Goal: Use online tool/utility

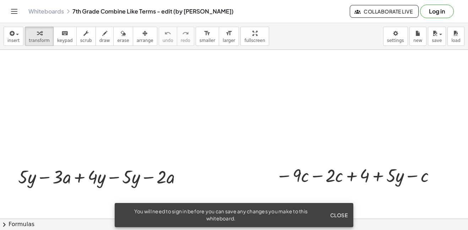
scroll to position [74, 0]
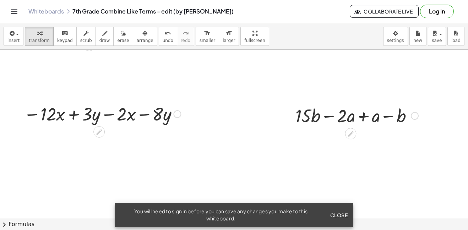
scroll to position [505, 0]
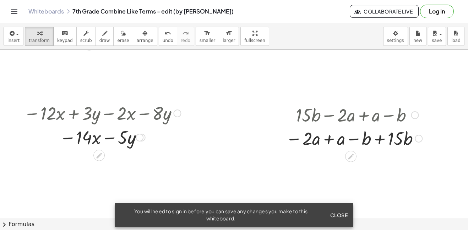
click at [399, 113] on div at bounding box center [355, 114] width 144 height 24
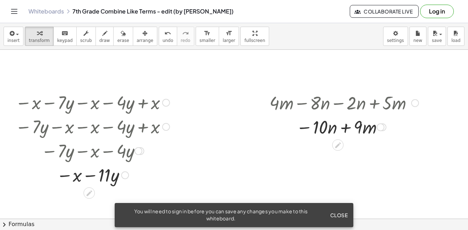
scroll to position [380, 0]
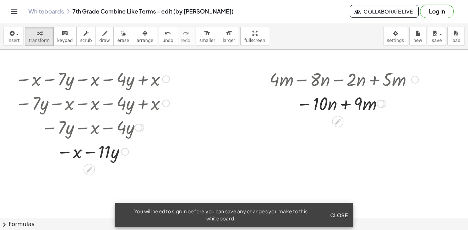
click at [48, 107] on div at bounding box center [93, 103] width 178 height 24
click at [165, 106] on div at bounding box center [166, 103] width 8 height 8
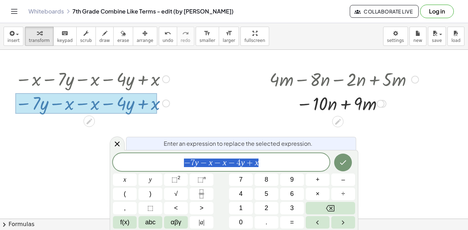
scroll to position [0, 0]
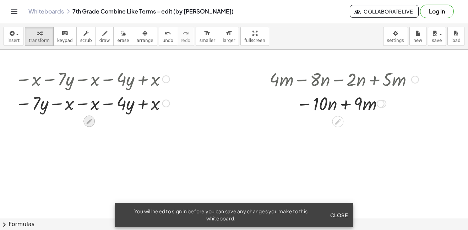
click at [93, 125] on div at bounding box center [89, 120] width 11 height 11
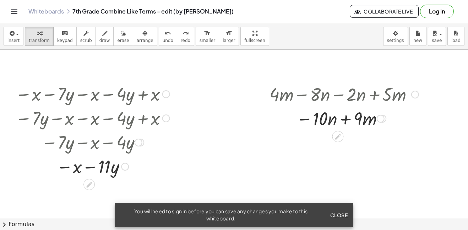
scroll to position [366, 0]
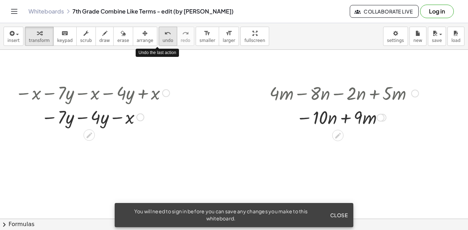
click at [159, 42] on button "undo undo" at bounding box center [168, 36] width 18 height 19
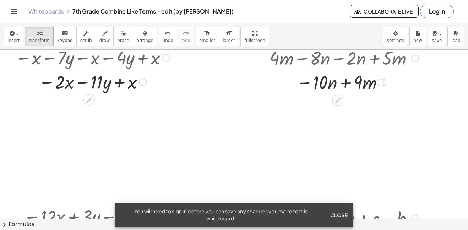
click at [199, 210] on div "You will need to sign in before you can save any changes you make to this white…" at bounding box center [220, 215] width 201 height 14
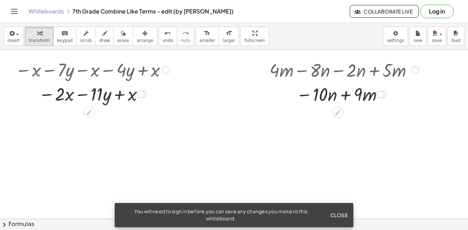
scroll to position [407, 0]
